Goal: Information Seeking & Learning: Learn about a topic

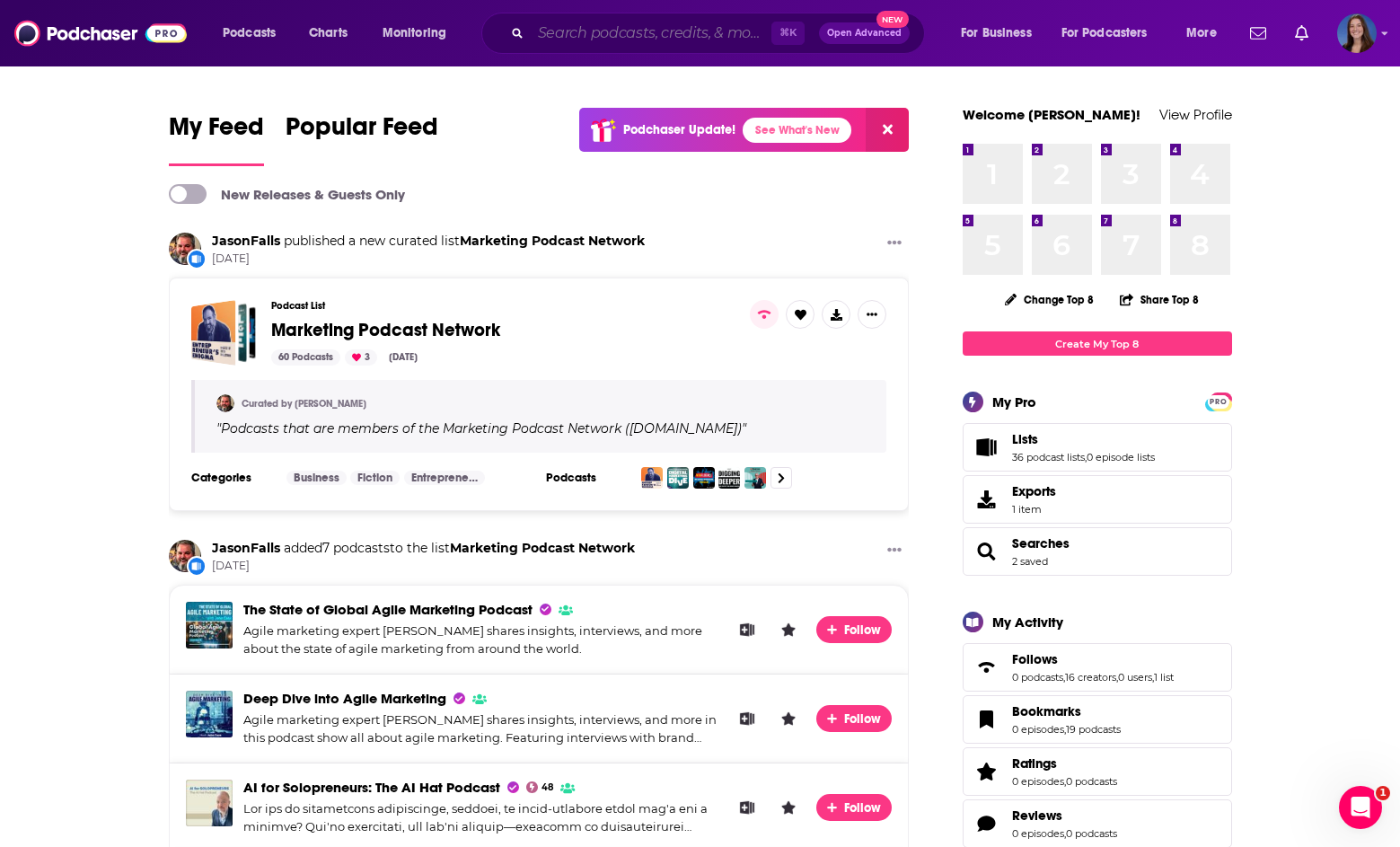
click at [618, 41] on input "Search podcasts, credits, & more..." at bounding box center [651, 33] width 240 height 29
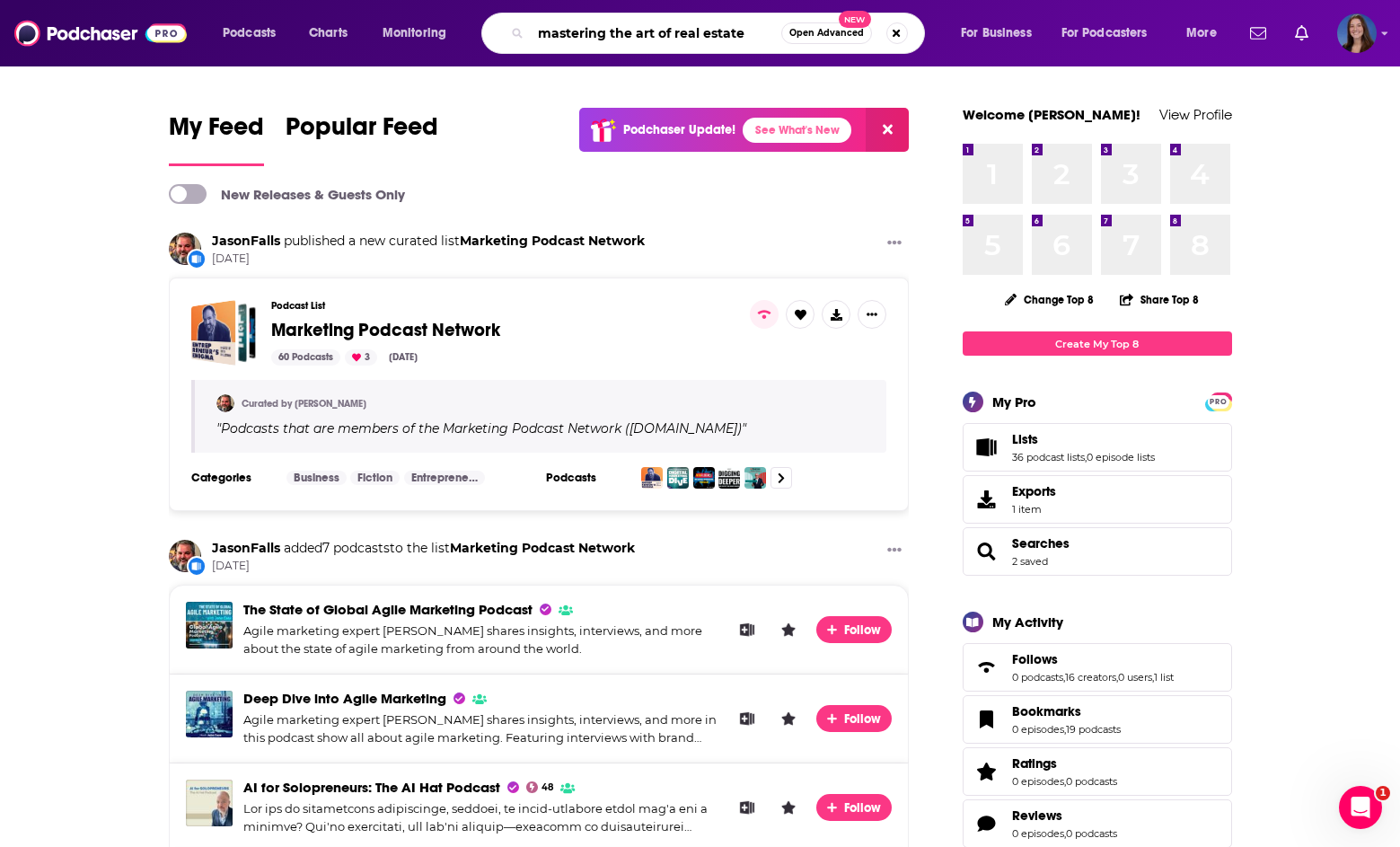
type input "mastering the art of real estate"
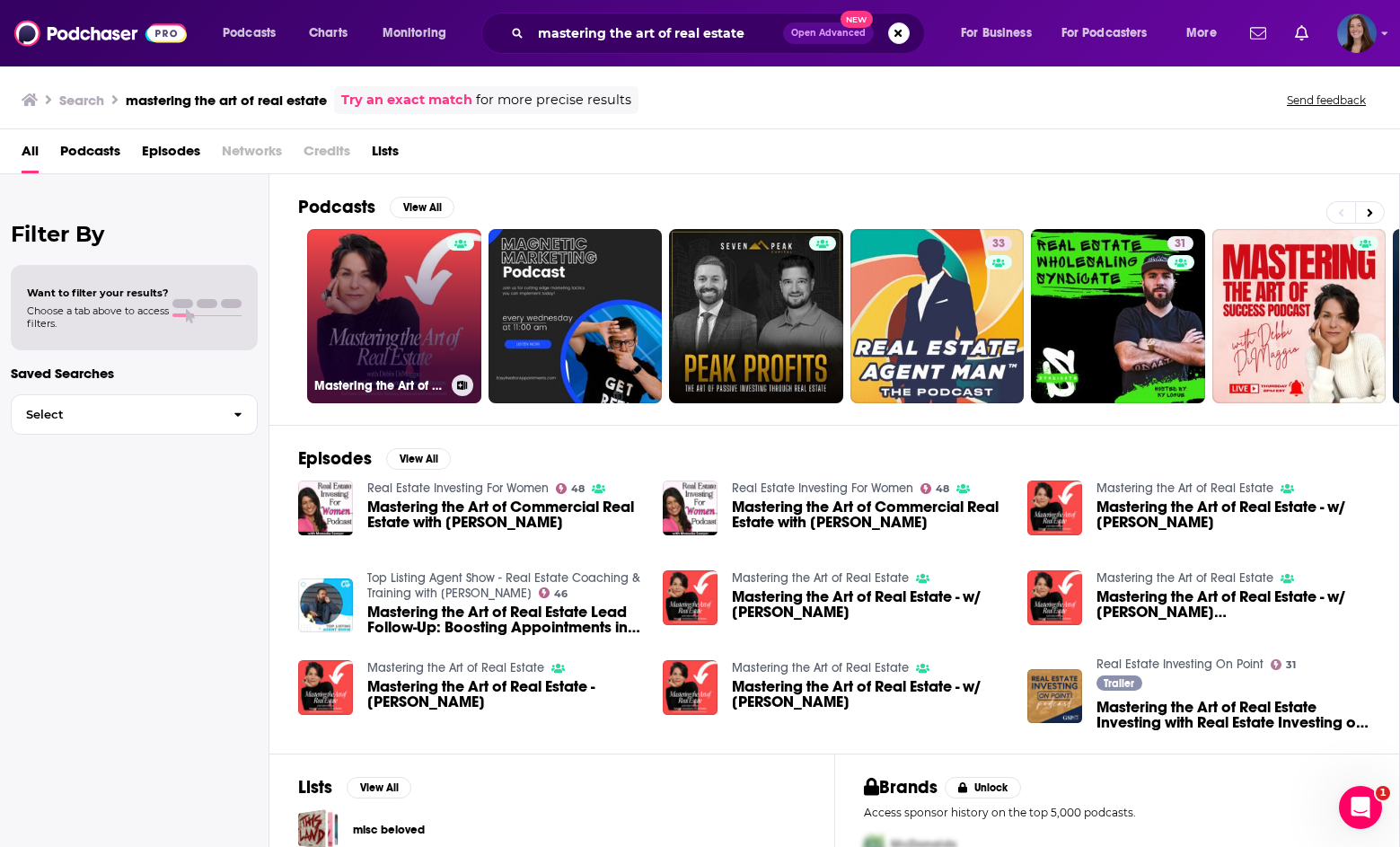
click at [423, 280] on link "Mastering the Art of Real Estate" at bounding box center [394, 316] width 175 height 175
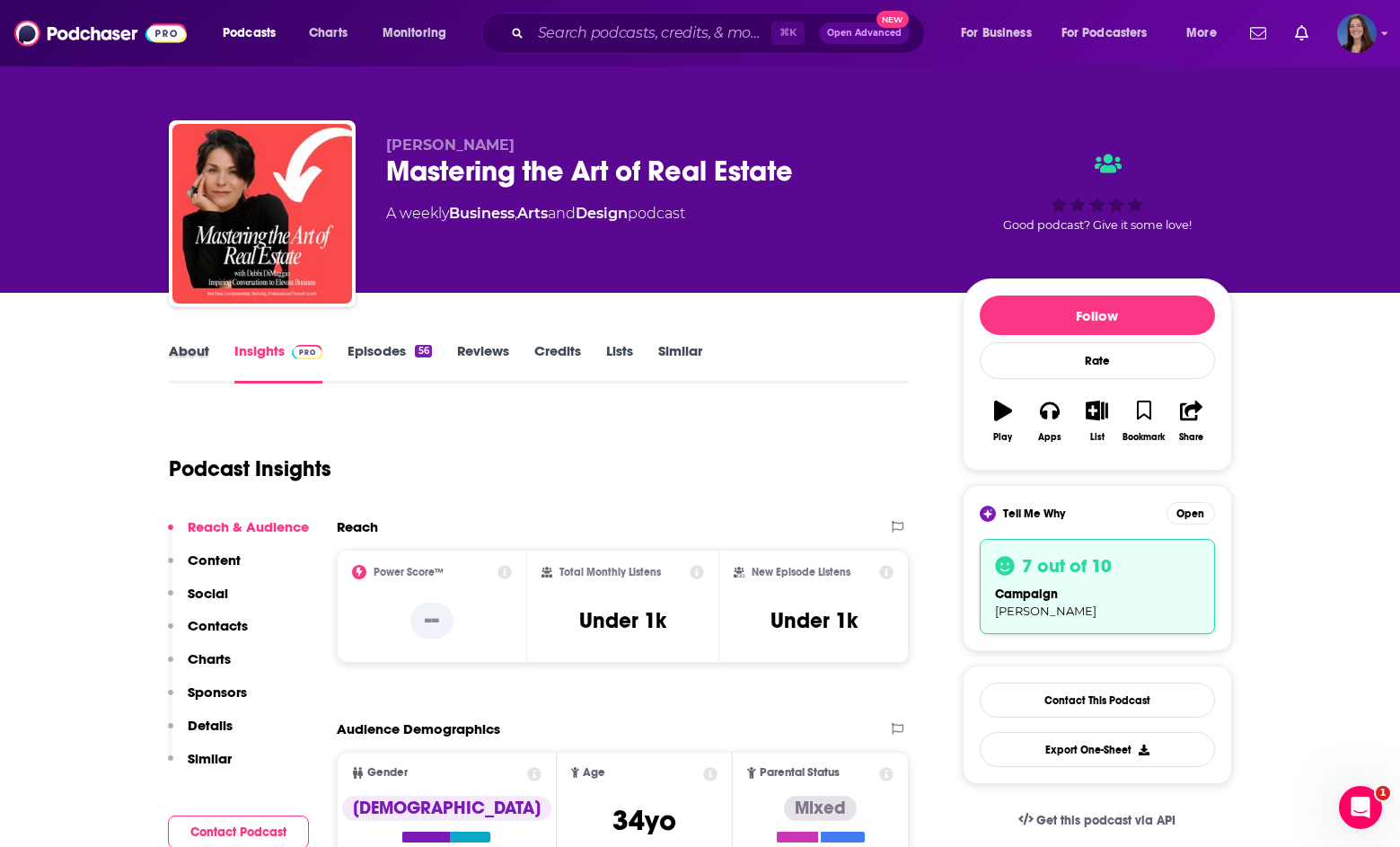
click at [215, 356] on div "About" at bounding box center [202, 363] width 66 height 41
click at [192, 348] on link "About" at bounding box center [189, 363] width 41 height 41
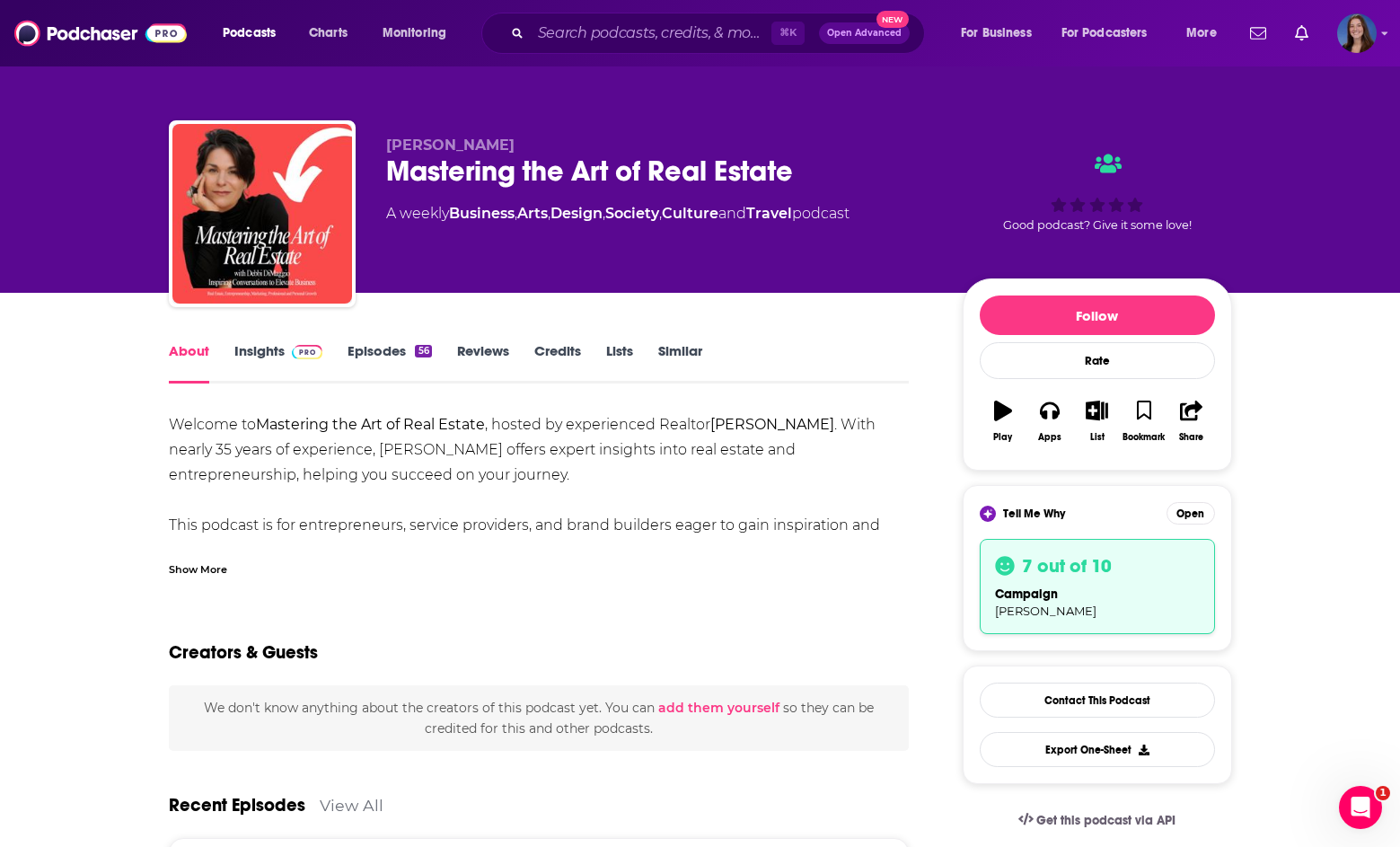
click at [234, 554] on div "Show More" at bounding box center [539, 563] width 741 height 31
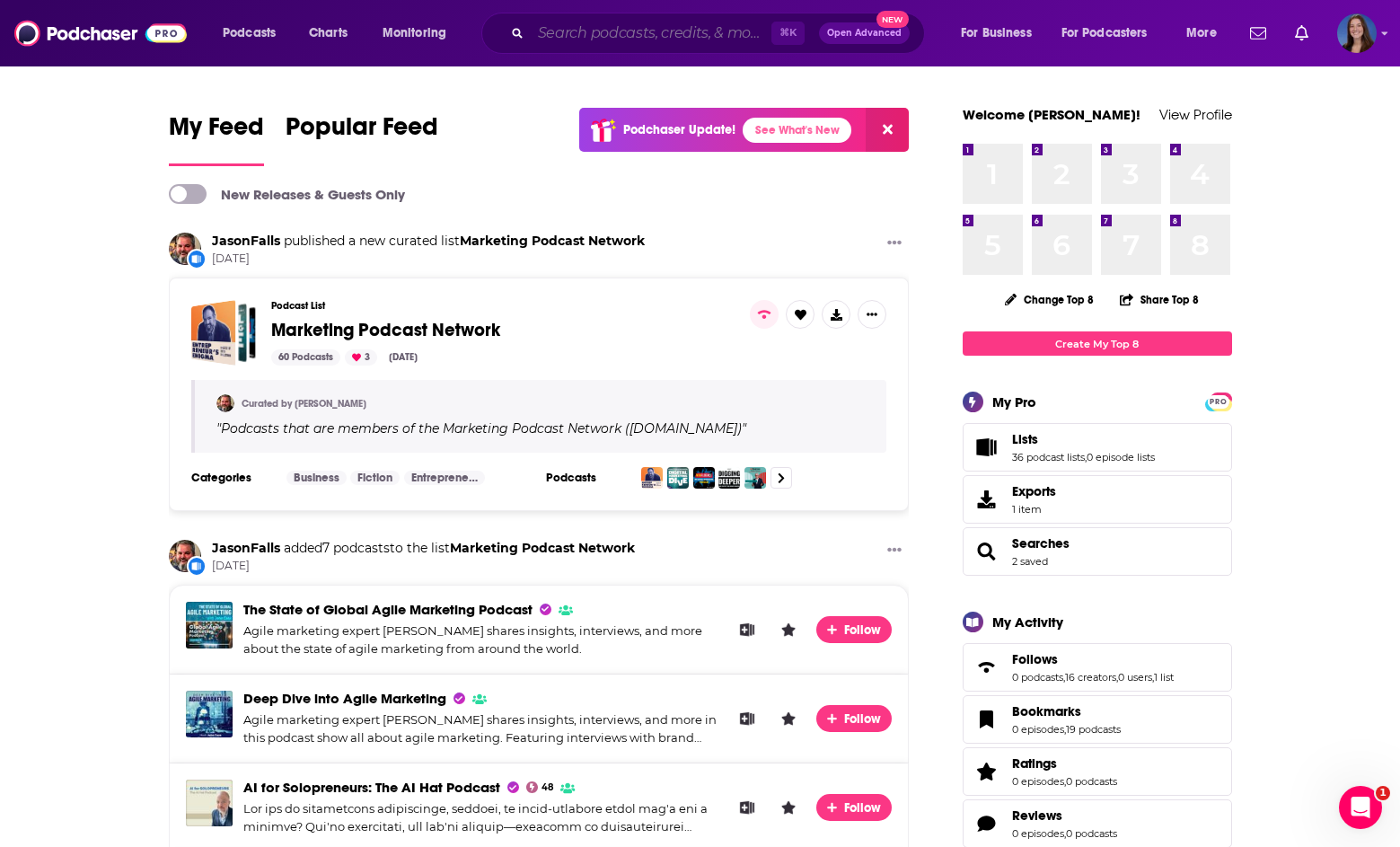
click at [643, 40] on input "Search podcasts, credits, & more..." at bounding box center [651, 33] width 240 height 29
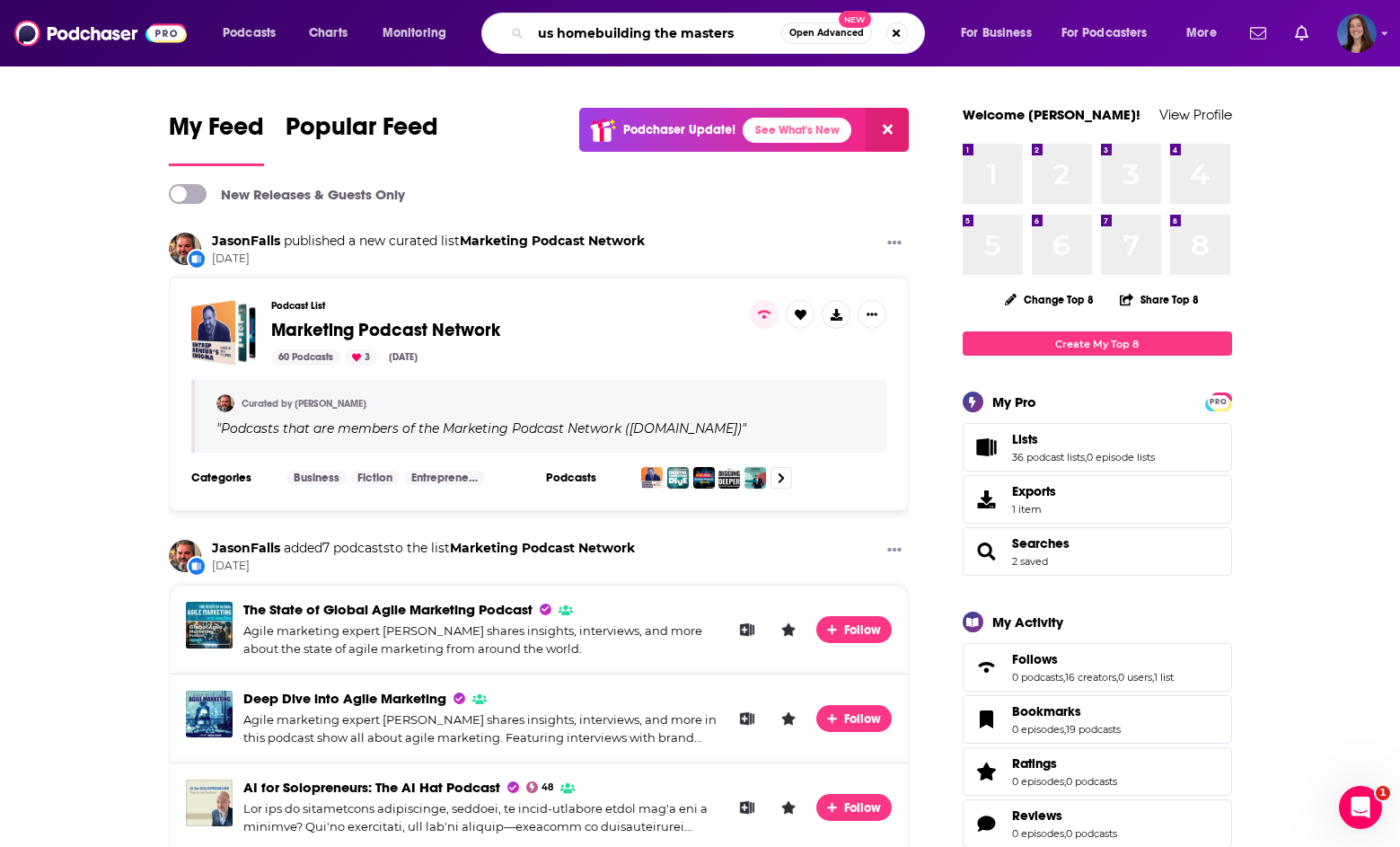
type input "us homebuilding the masters"
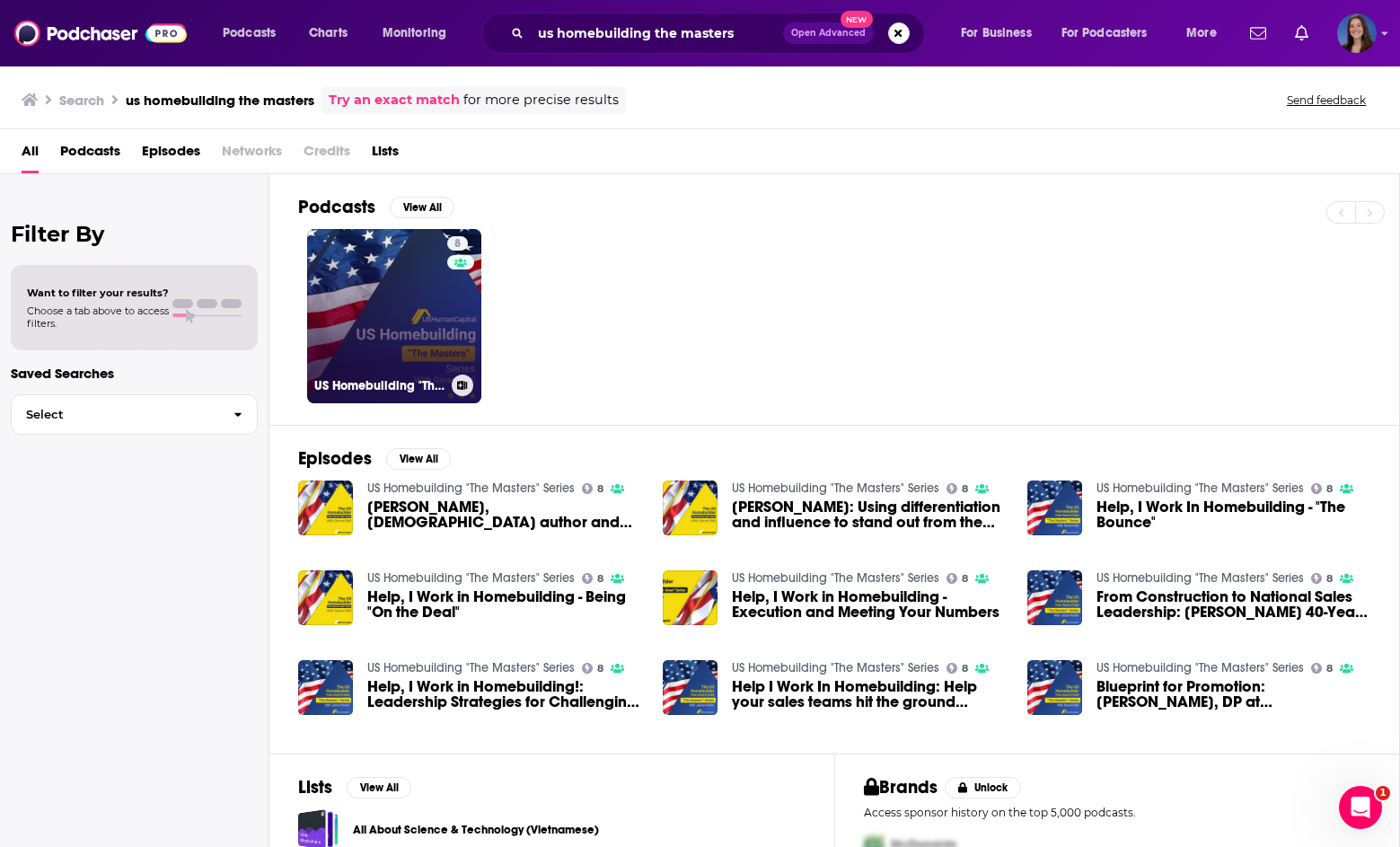
click at [352, 326] on link "8 US Homebuilding "The Masters" Series" at bounding box center [394, 316] width 175 height 175
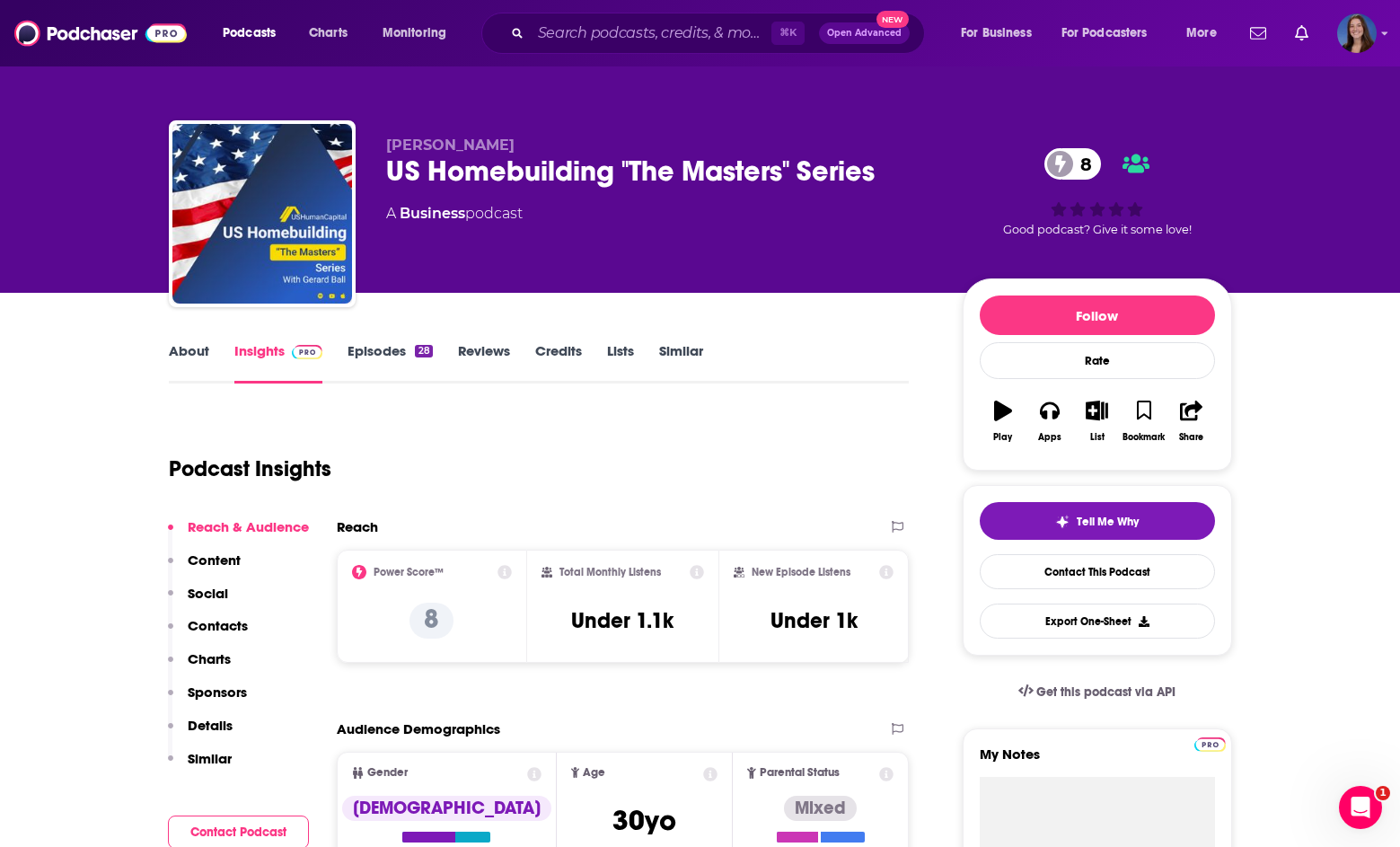
click at [180, 348] on link "About" at bounding box center [189, 363] width 41 height 41
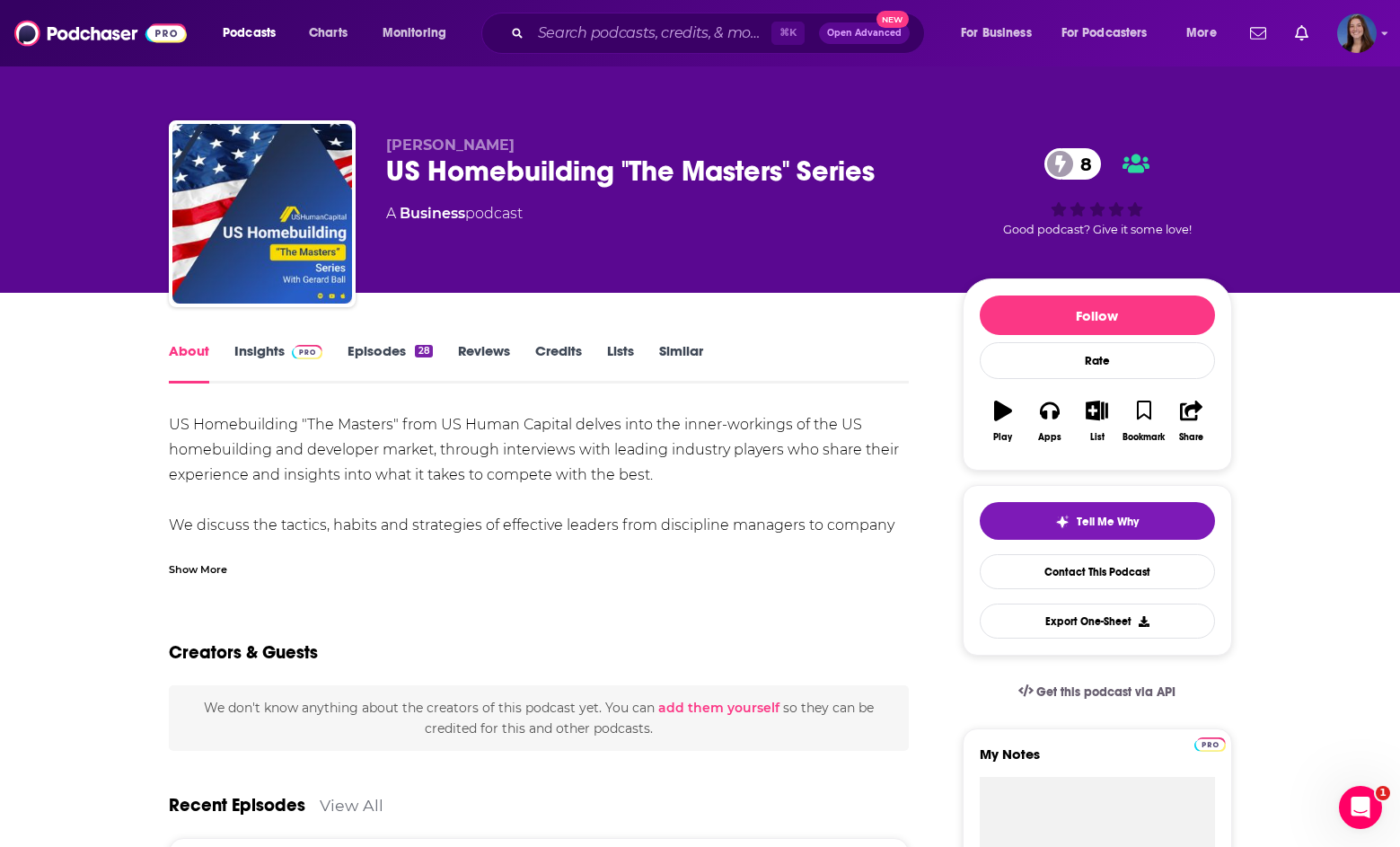
click at [220, 575] on div "Show More" at bounding box center [198, 568] width 59 height 17
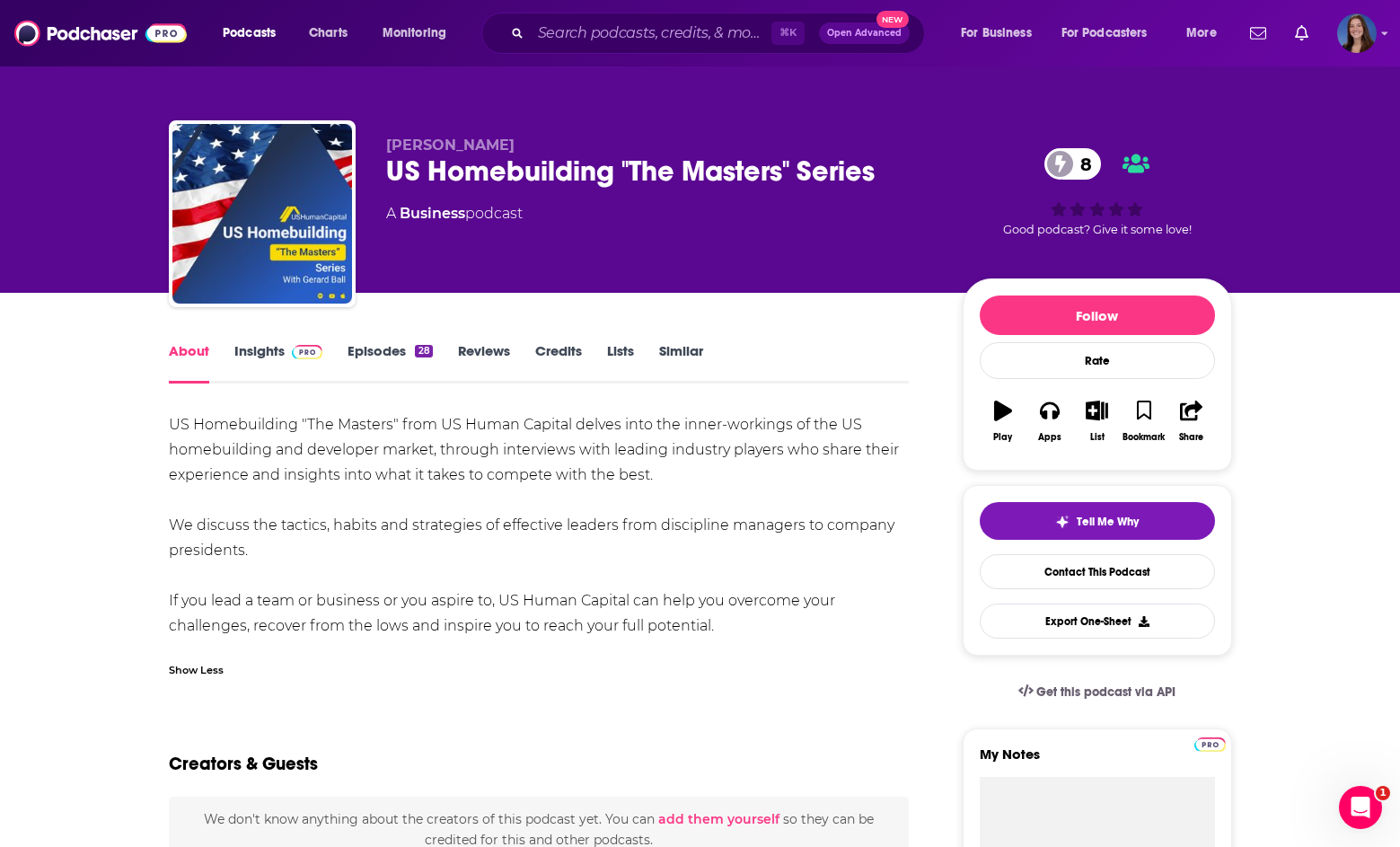
click at [260, 365] on link "Insights" at bounding box center [278, 363] width 89 height 41
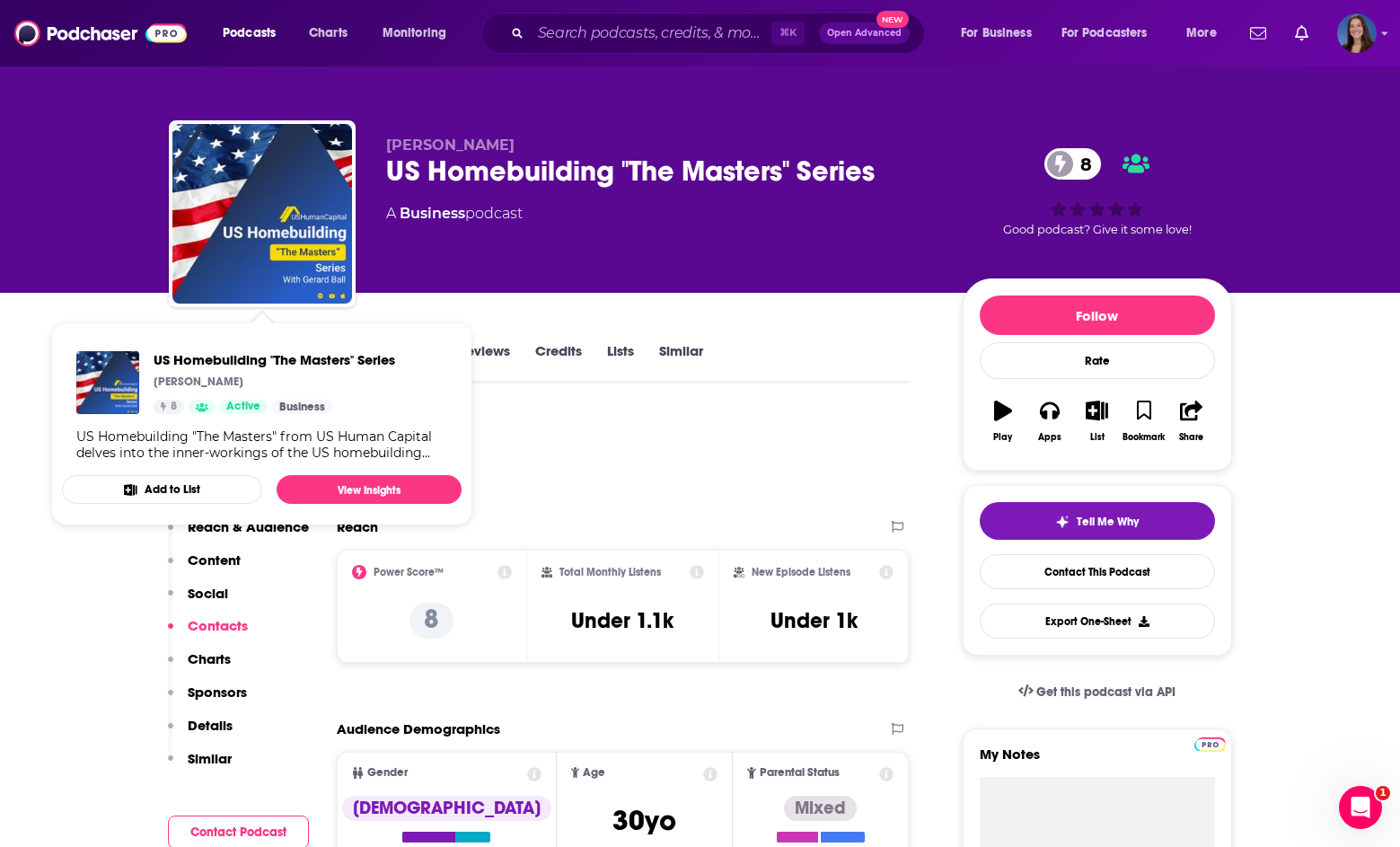
click at [76, 286] on div "Gerard Ball US Homebuilding "The Masters" Series 8 A Business podcast 8 Good po…" at bounding box center [700, 146] width 1400 height 293
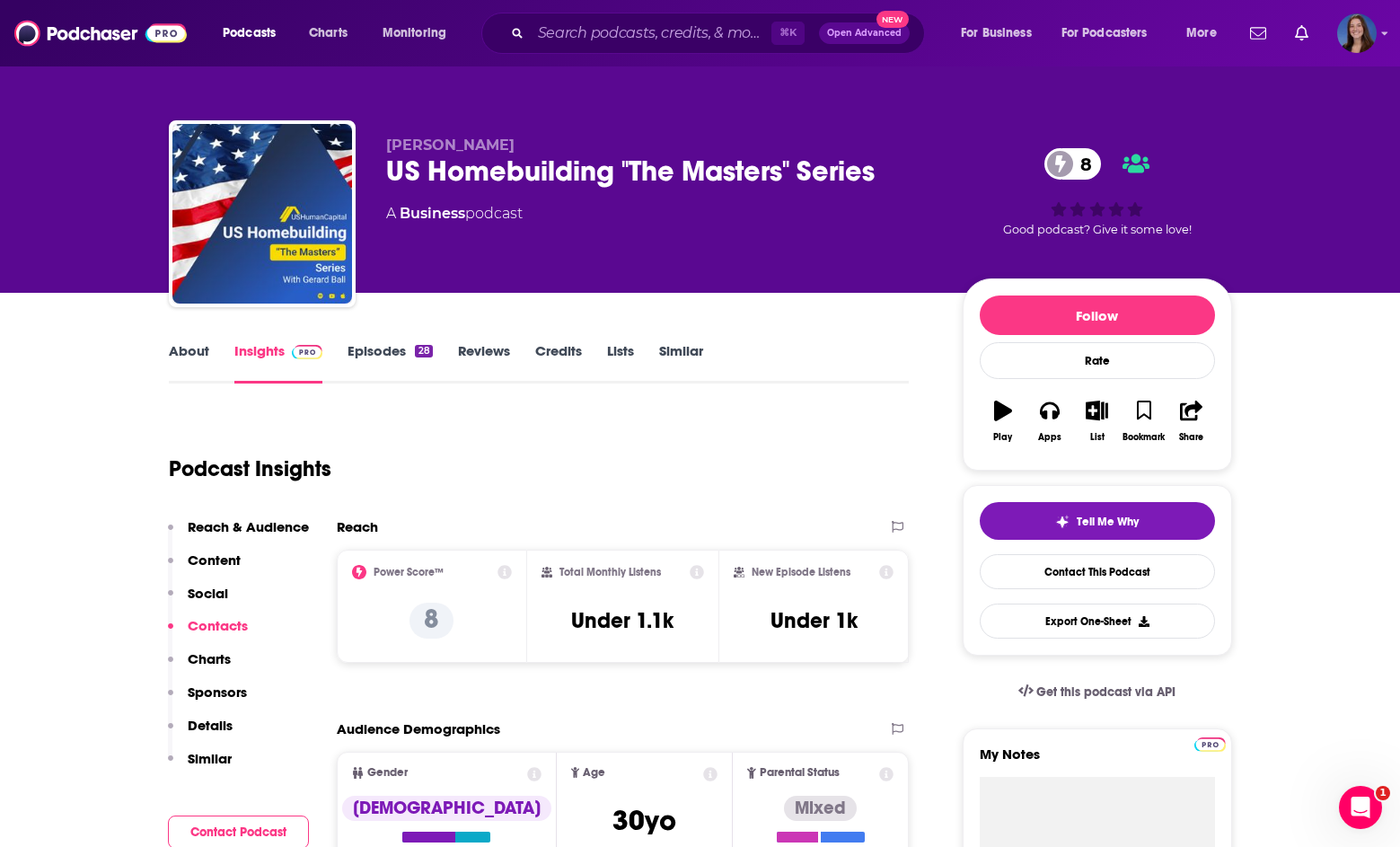
click at [185, 352] on link "About" at bounding box center [189, 363] width 41 height 41
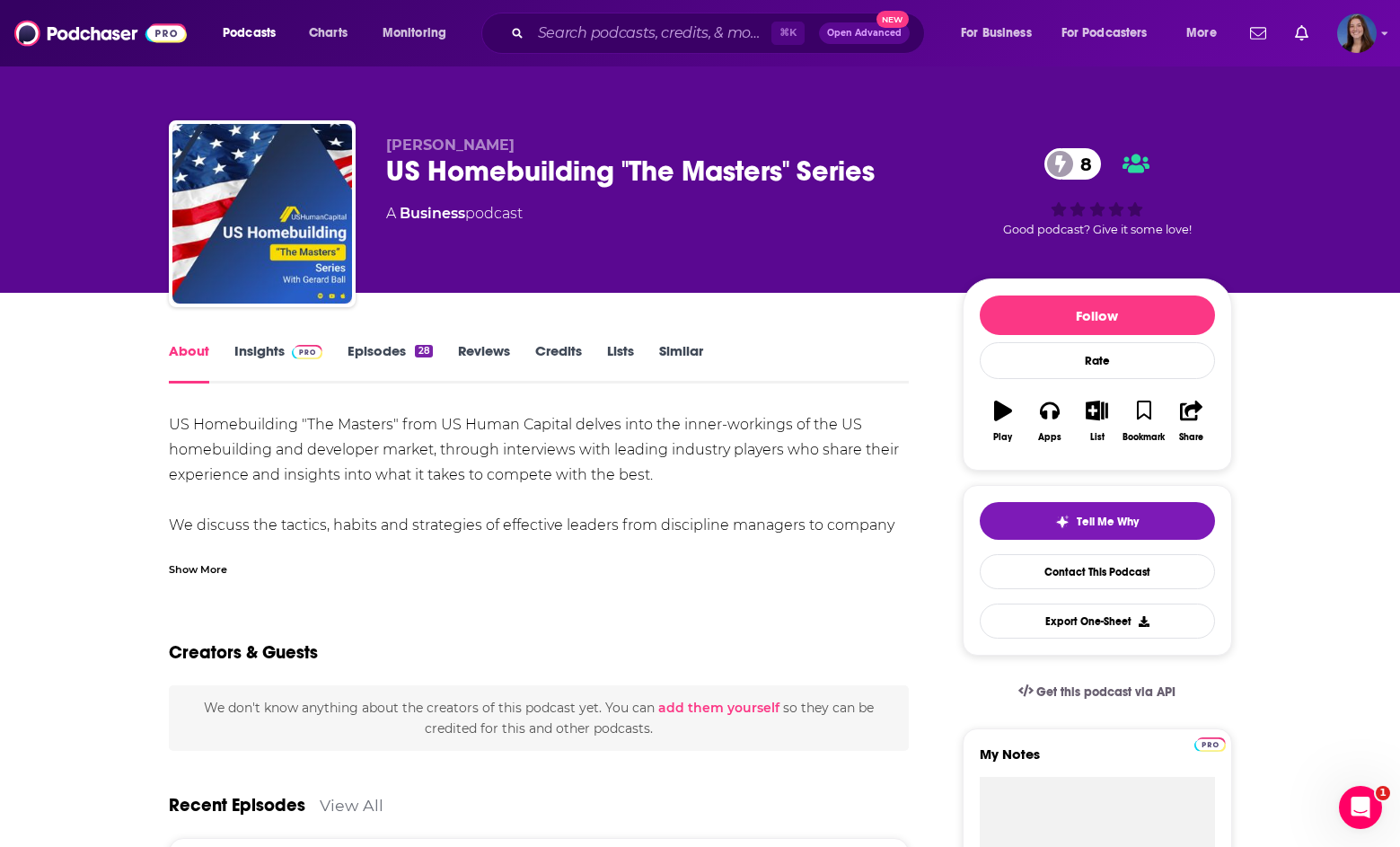
click at [213, 562] on div "Show More" at bounding box center [198, 568] width 59 height 17
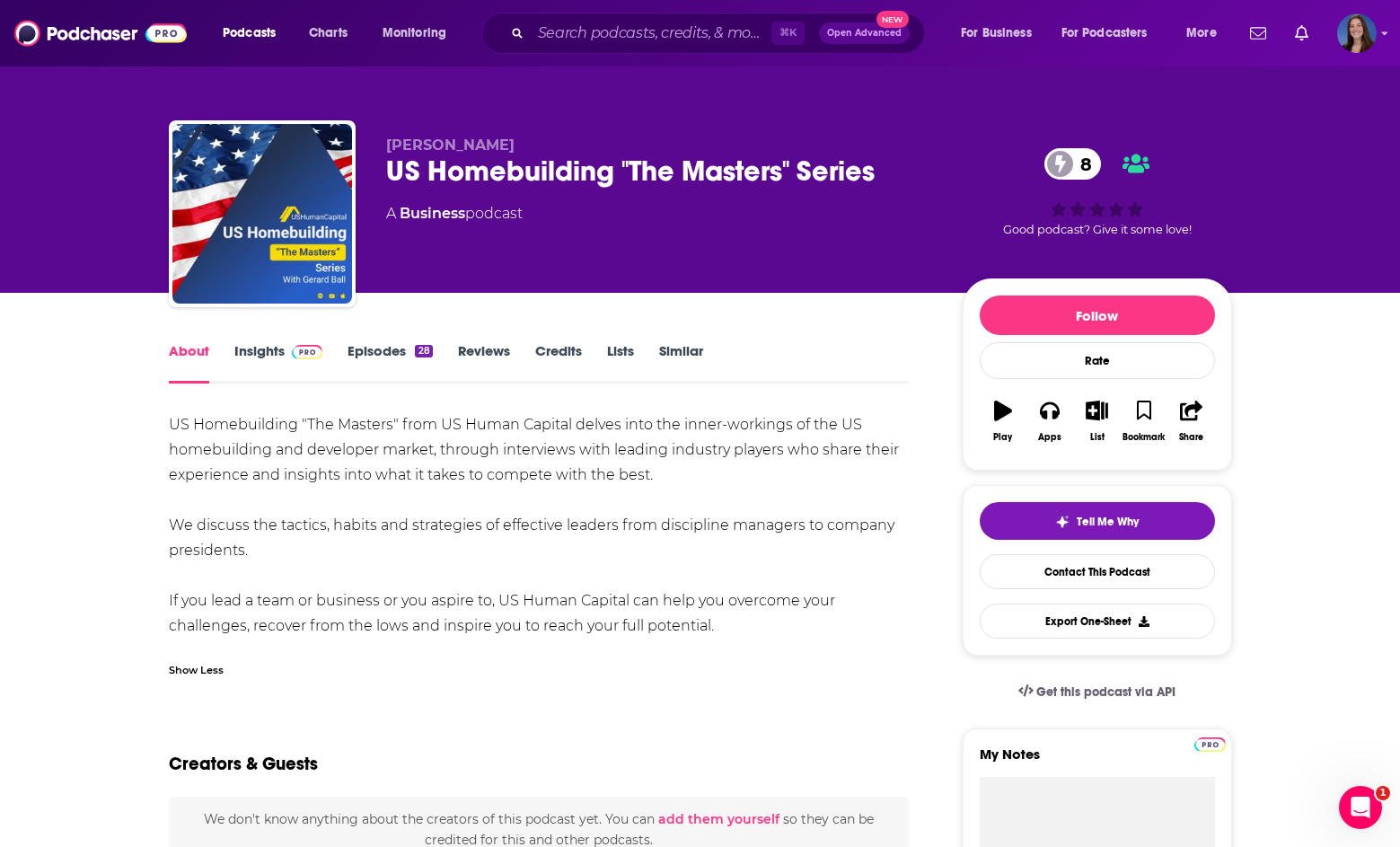
click at [252, 374] on link "Insights" at bounding box center [278, 363] width 89 height 41
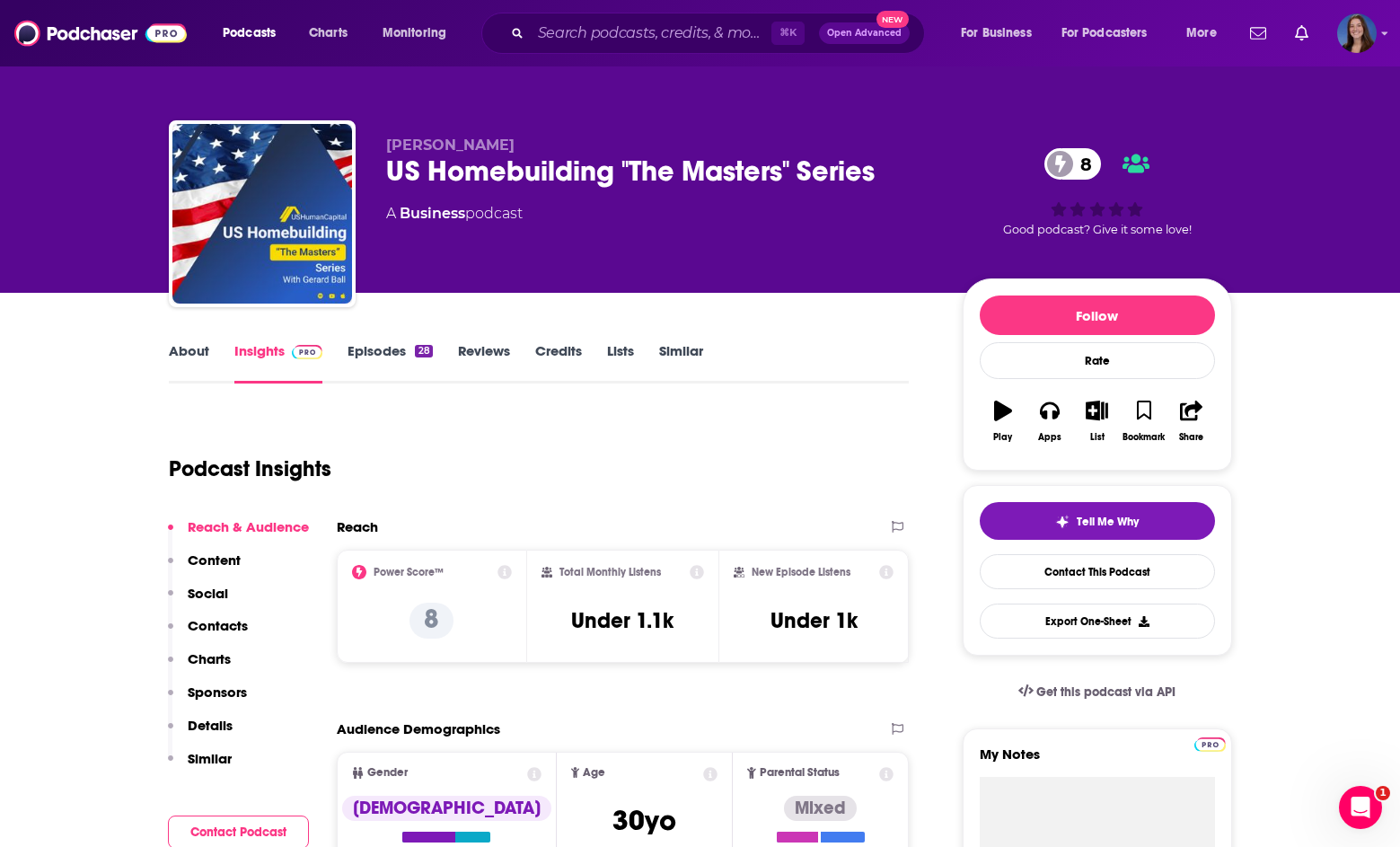
click at [184, 356] on link "About" at bounding box center [189, 363] width 41 height 41
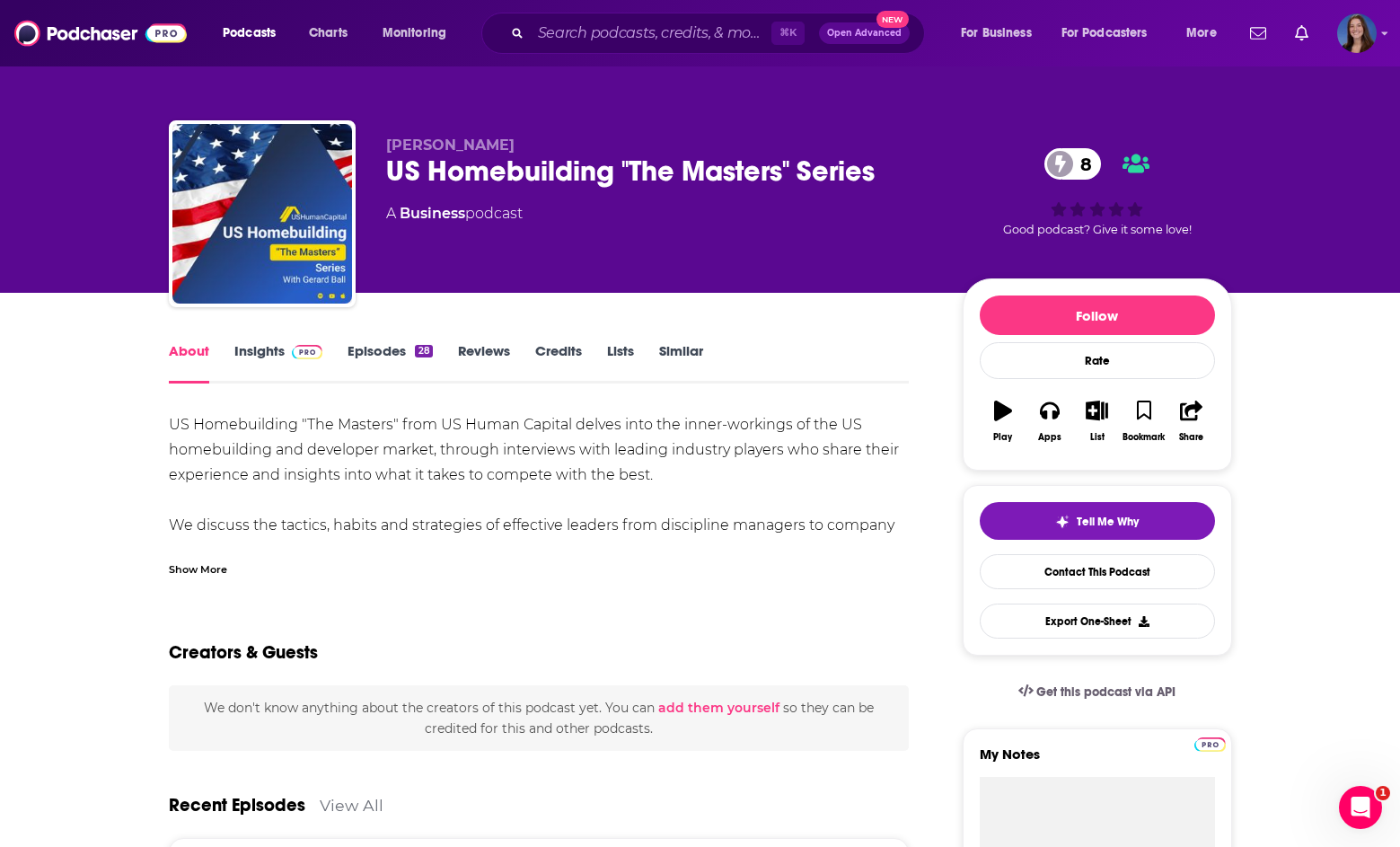
click at [208, 560] on div "Show More" at bounding box center [198, 568] width 59 height 17
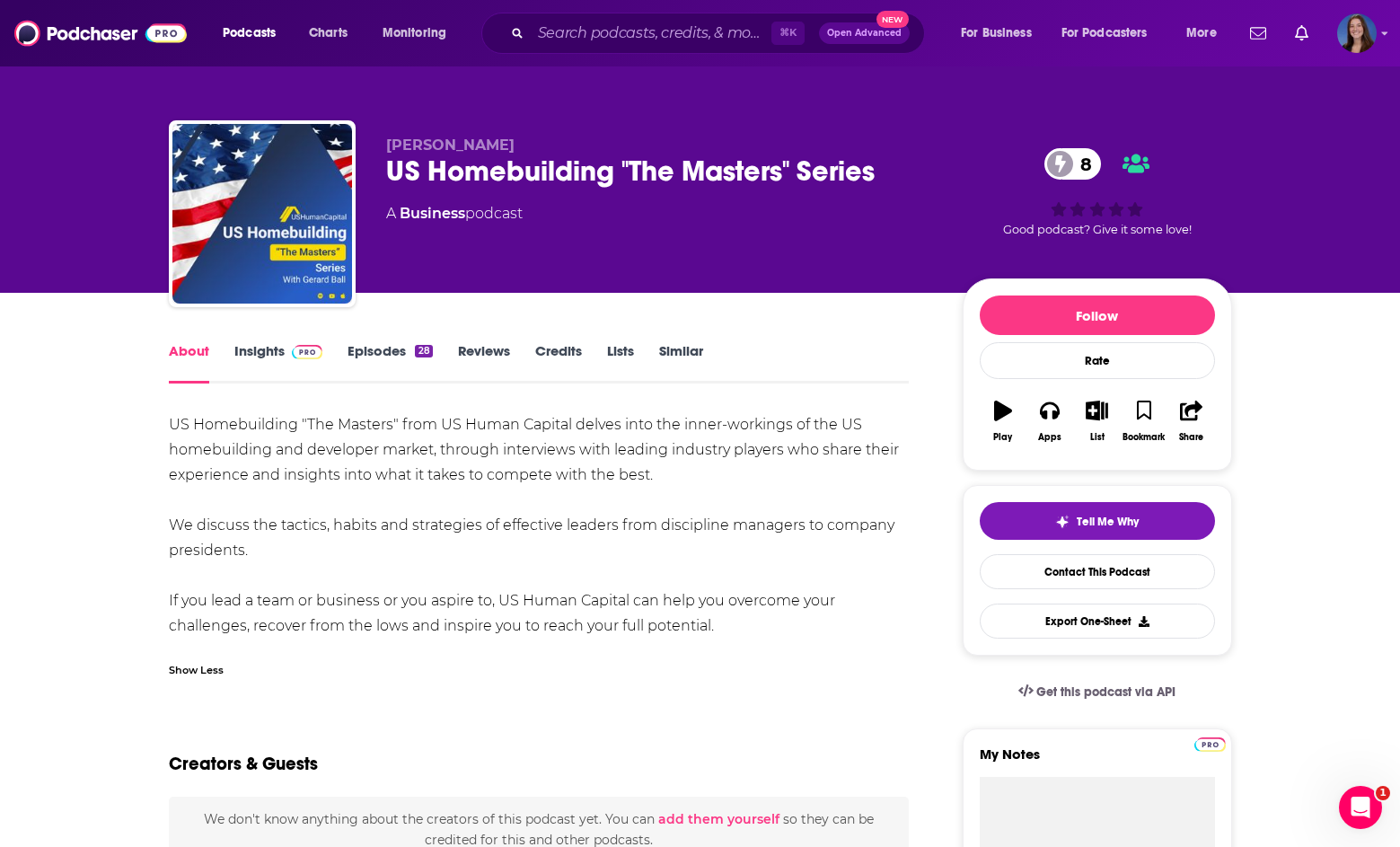
click at [266, 367] on link "Insights" at bounding box center [278, 363] width 89 height 41
